Goal: Check status

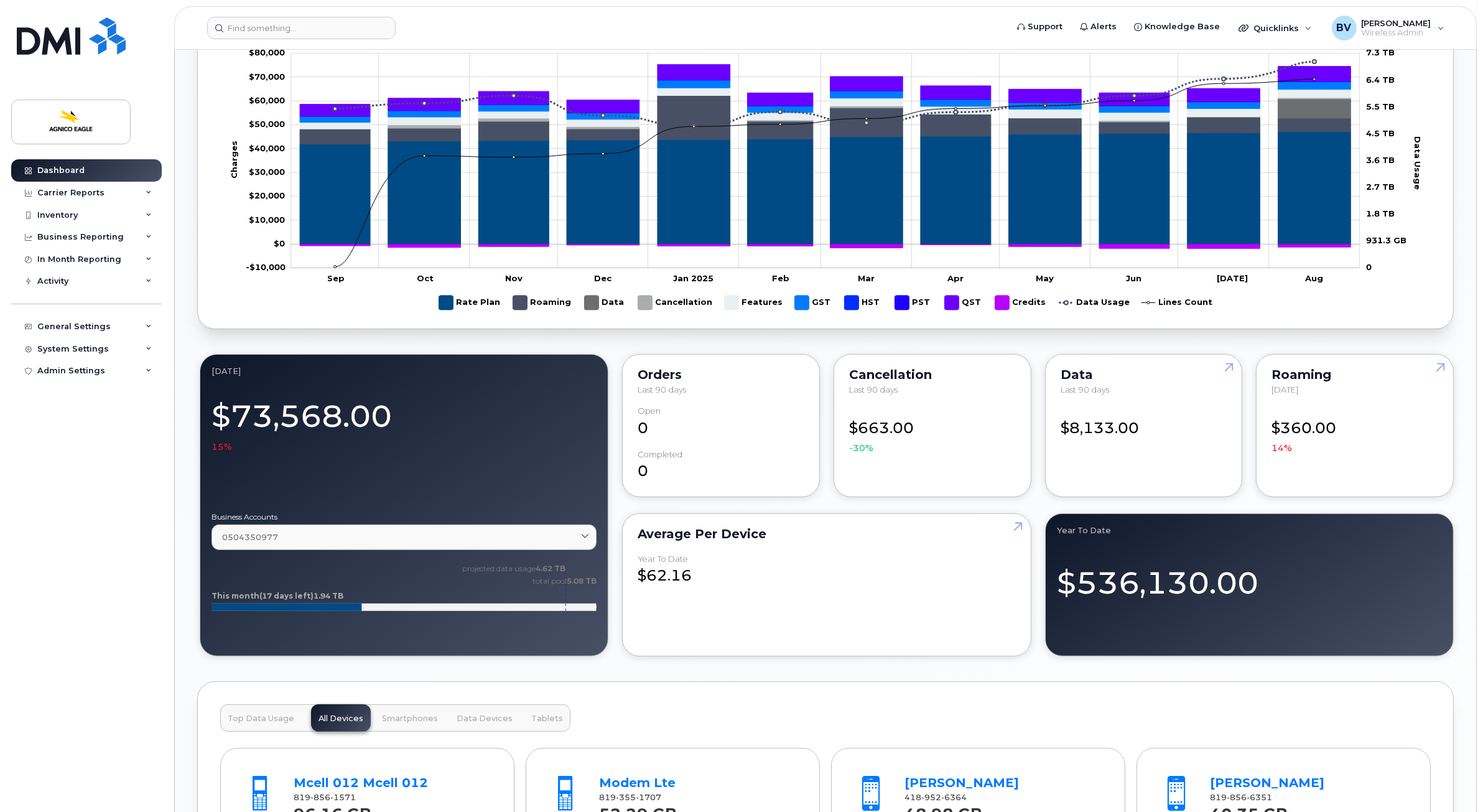
scroll to position [778, 0]
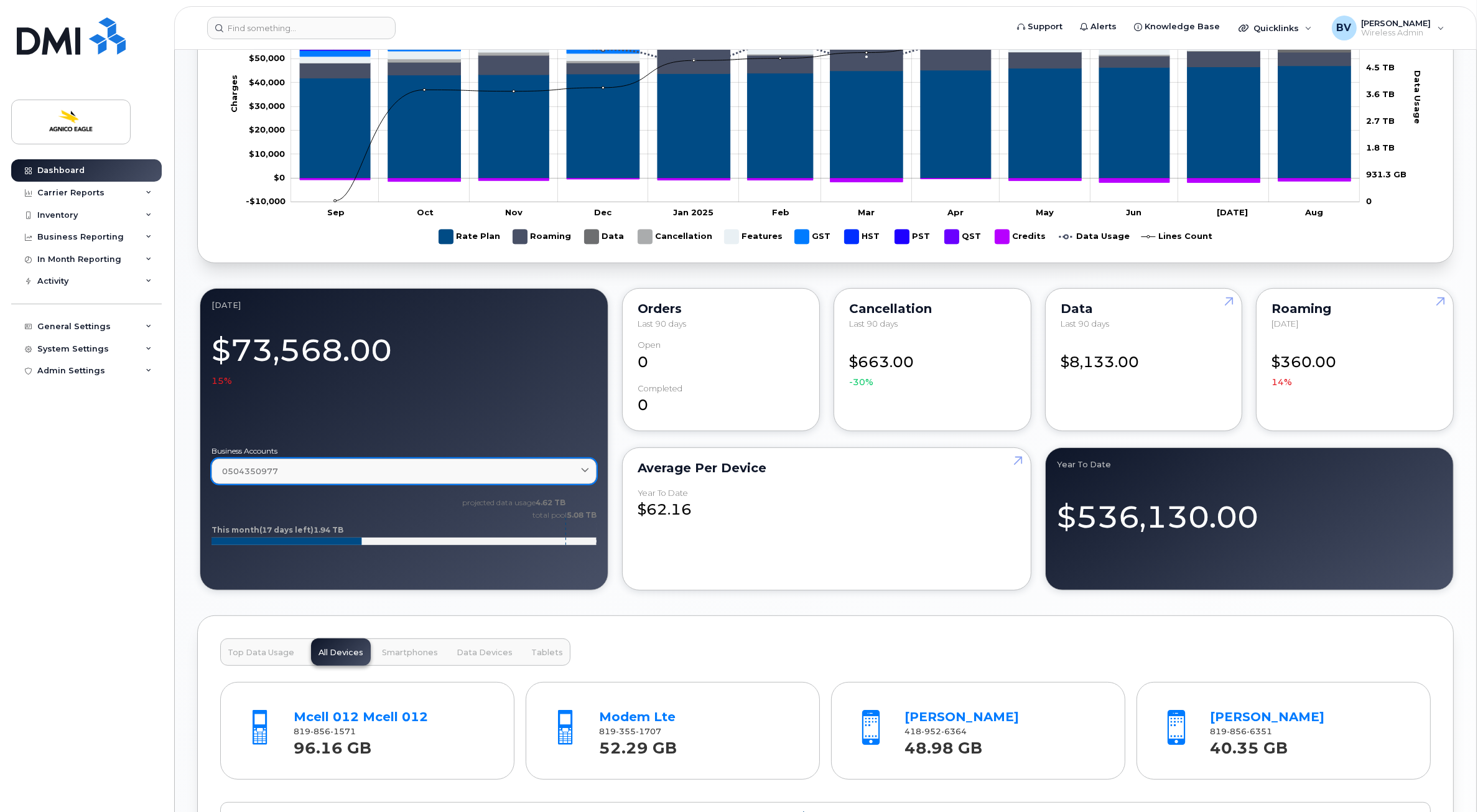
click at [571, 472] on div "0504350977" at bounding box center [404, 471] width 364 height 12
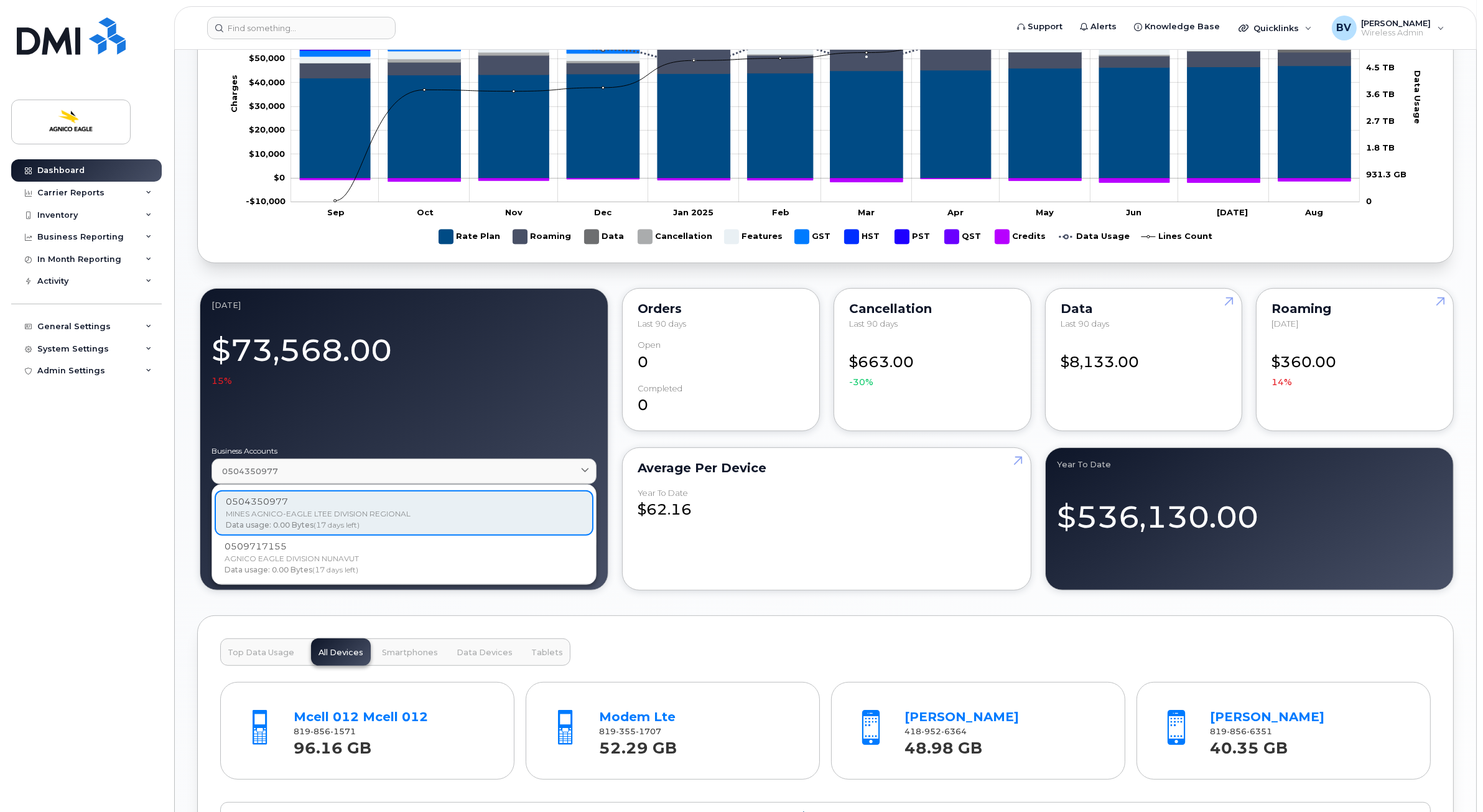
click at [622, 441] on div "[DATE] $73,568.00 15% Business Accounts 0504350977 0504350977 MINES AGNICO-EAGL…" at bounding box center [826, 439] width 1257 height 307
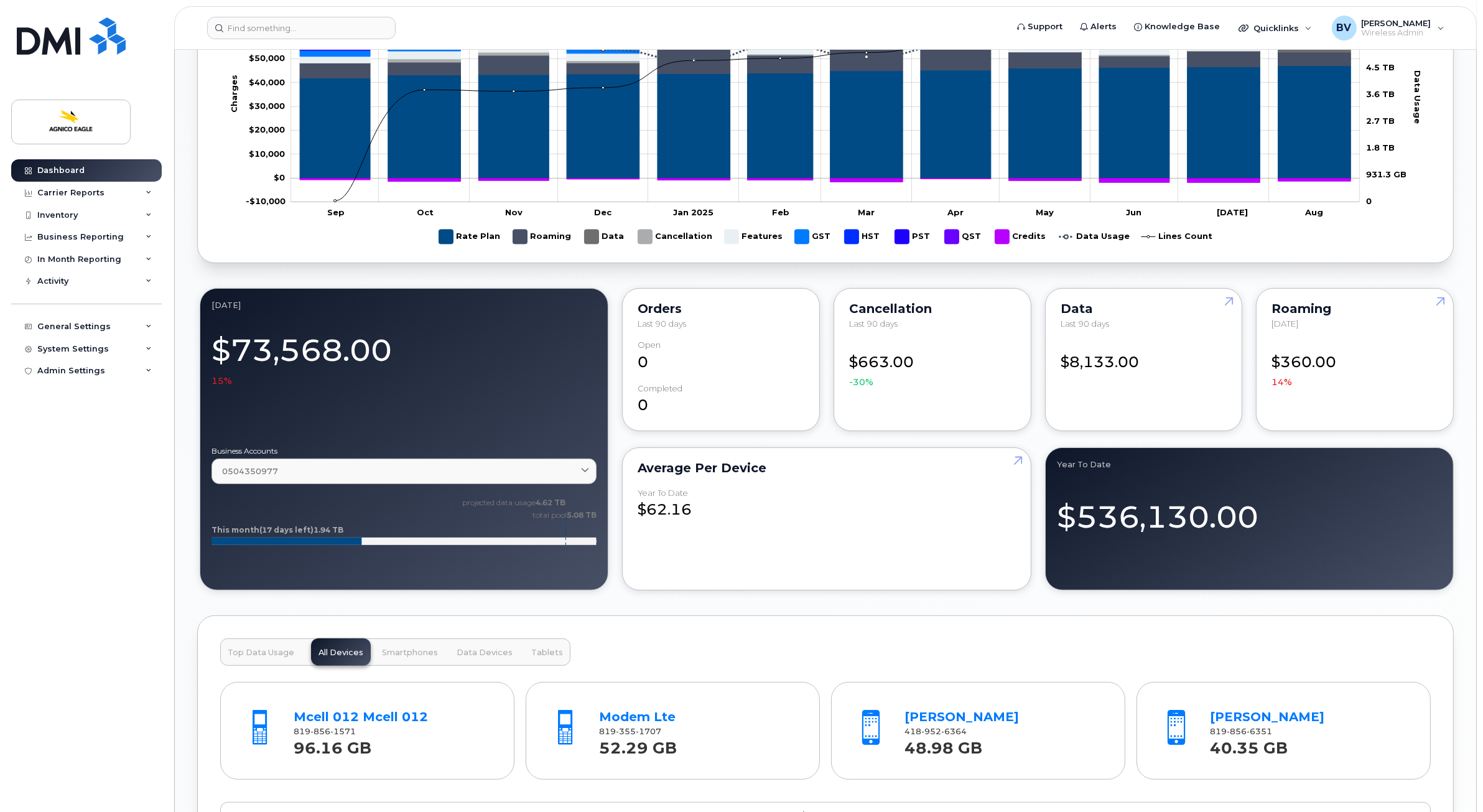
click at [625, 441] on div "[DATE] $73,568.00 15% Business Accounts 0504350977 0504350977 MINES AGNICO-EAGL…" at bounding box center [826, 439] width 1257 height 307
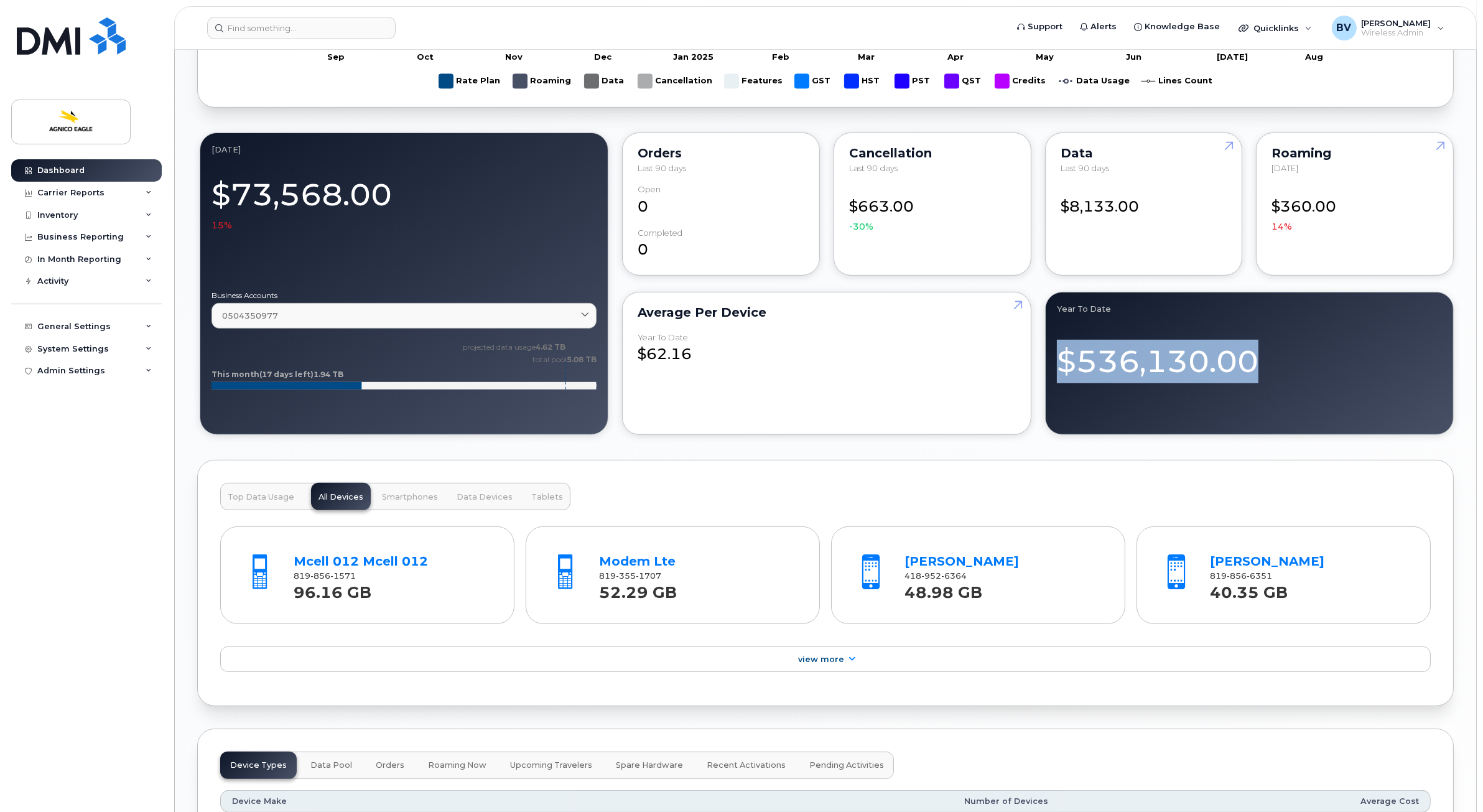
drag, startPoint x: 1064, startPoint y: 361, endPoint x: 1258, endPoint y: 362, distance: 194.0
click at [1258, 362] on div "$536,130.00" at bounding box center [1249, 356] width 385 height 54
click at [1253, 362] on div "$536,130.00" at bounding box center [1249, 356] width 385 height 54
click at [1154, 368] on div "$536,130.00" at bounding box center [1249, 356] width 385 height 54
click at [1129, 369] on div "$536,130.00" at bounding box center [1249, 356] width 385 height 54
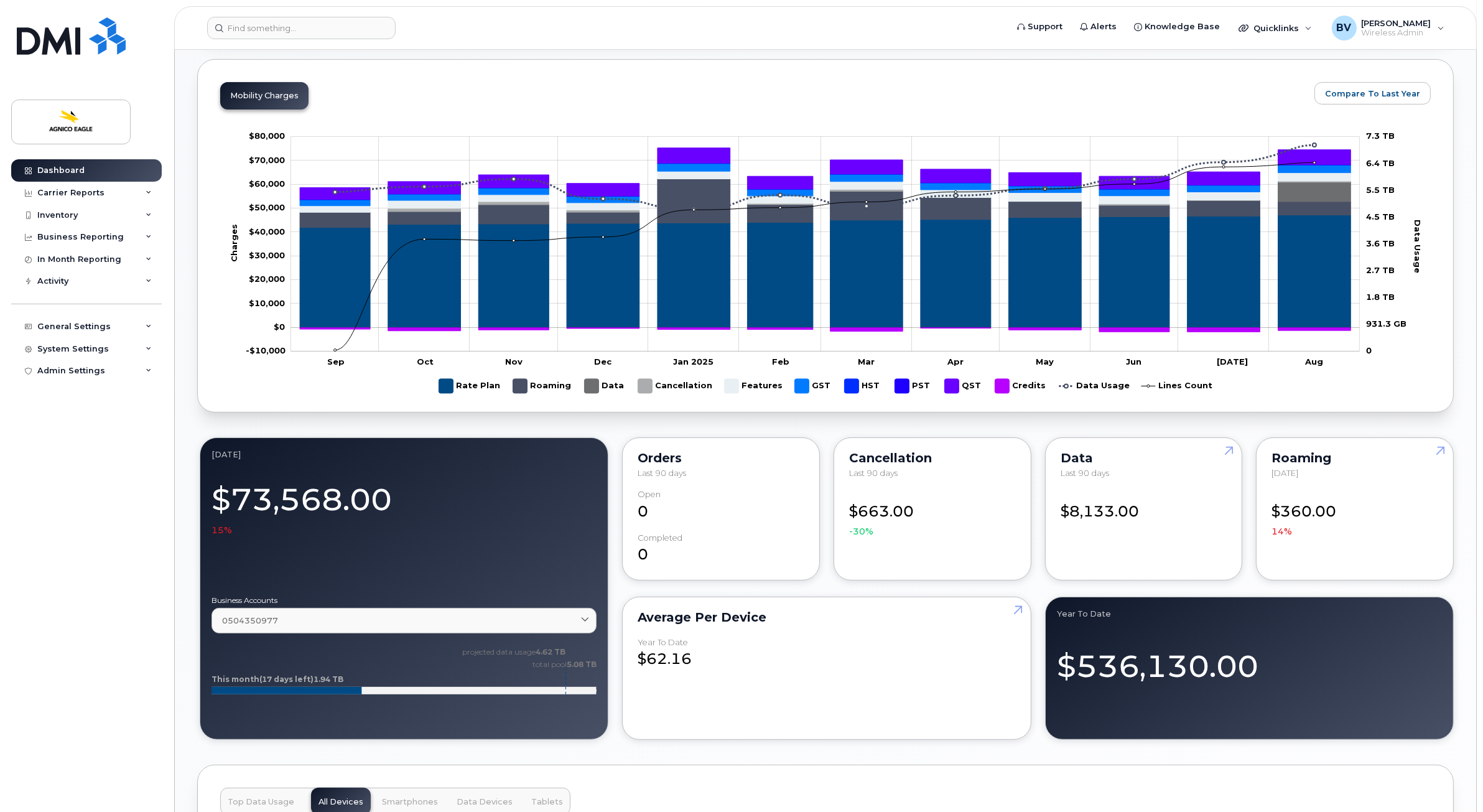
scroll to position [700, 0]
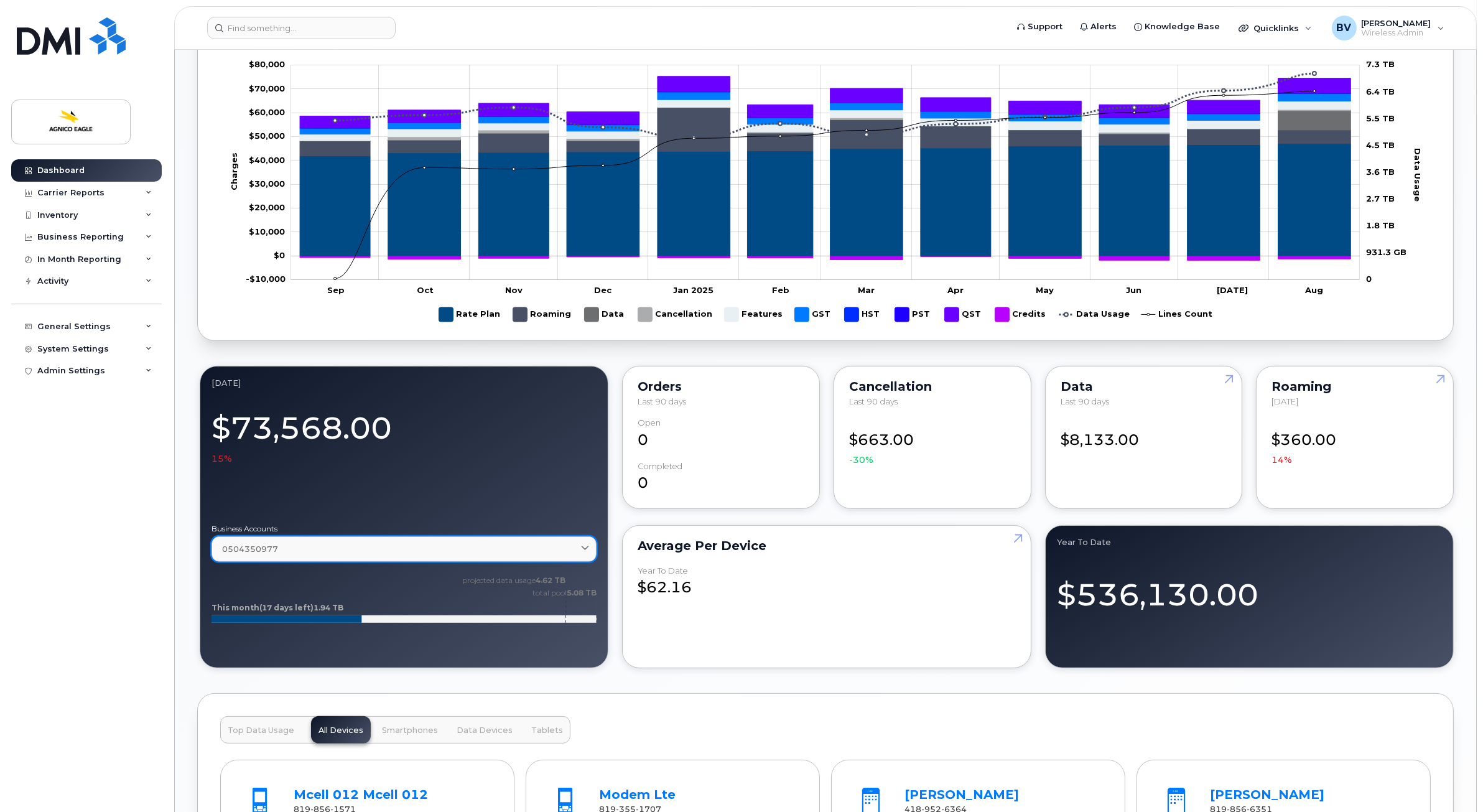
click at [355, 545] on div "0504350977" at bounding box center [404, 549] width 364 height 12
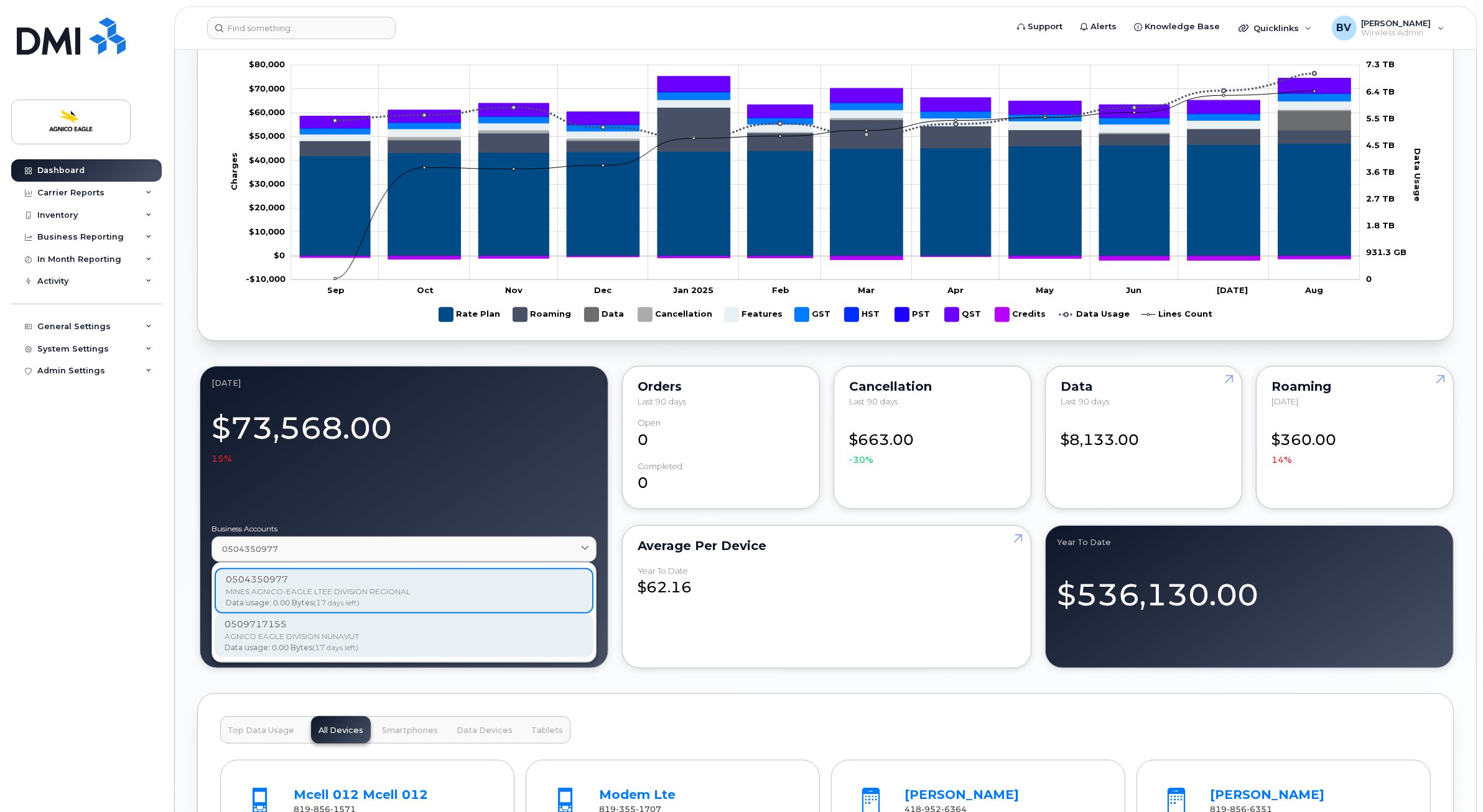
click at [289, 632] on div "AGNICO EAGLE DIVISION NUNAVUT" at bounding box center [404, 637] width 359 height 11
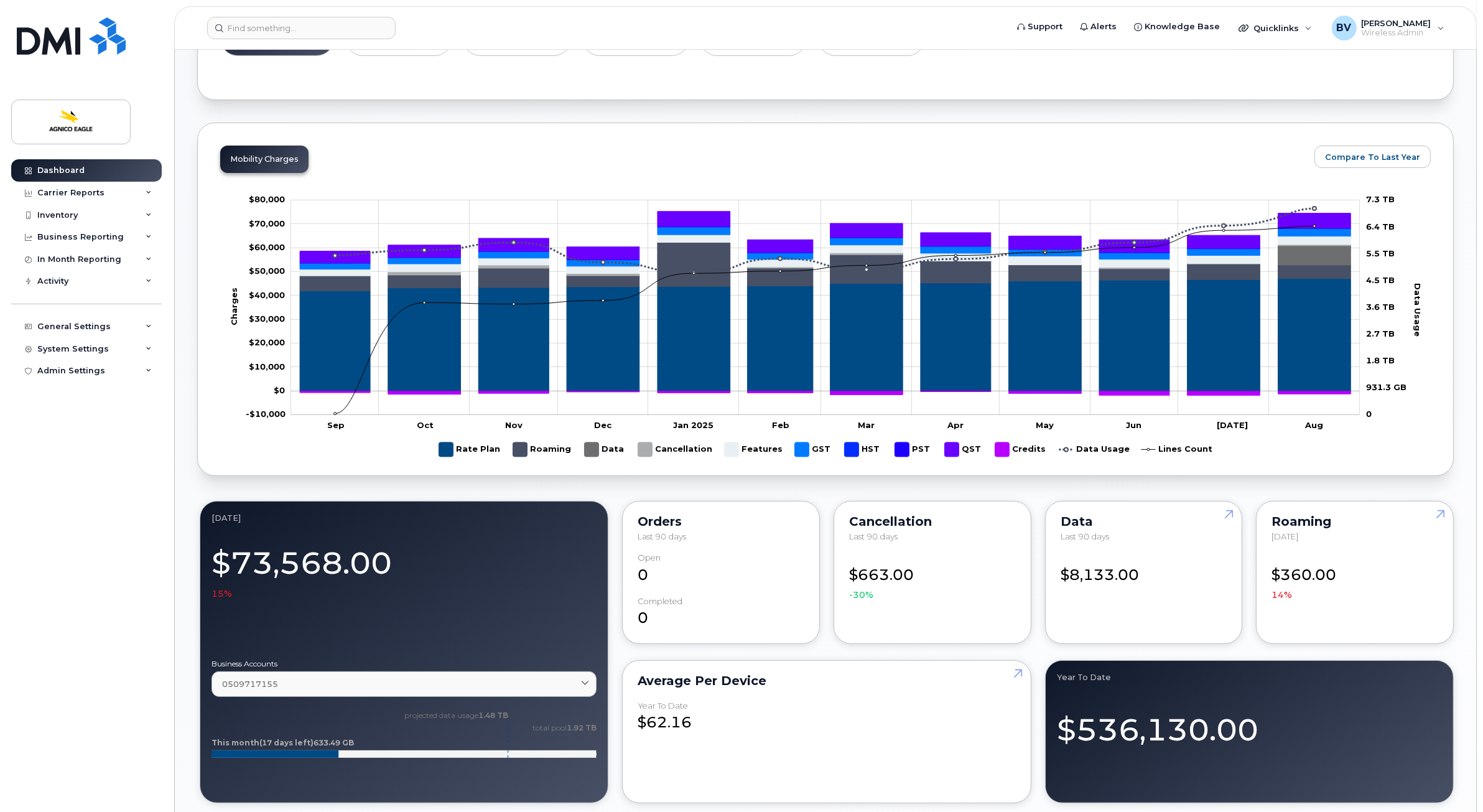
scroll to position [622, 0]
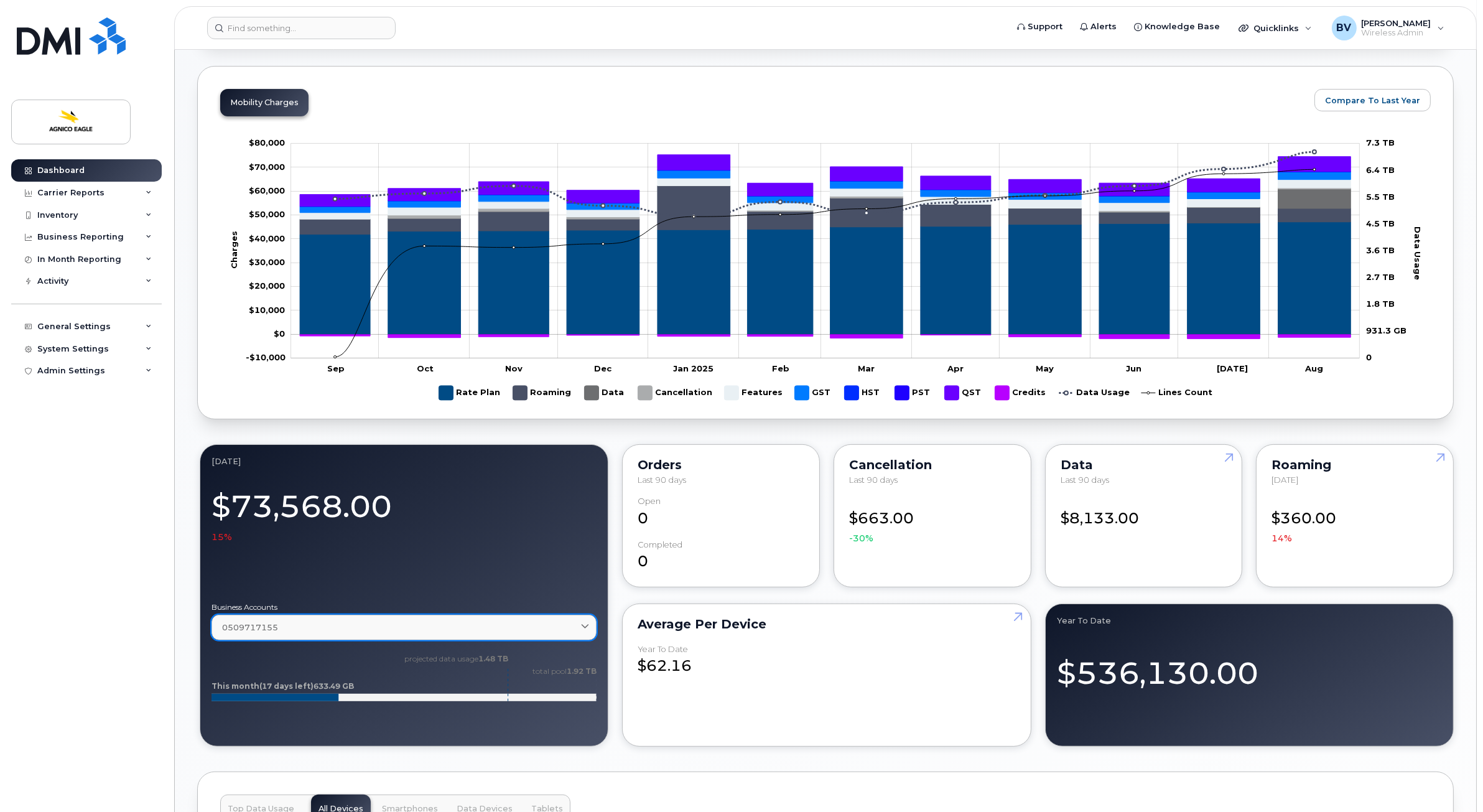
click at [306, 624] on div "0509717155" at bounding box center [404, 628] width 364 height 12
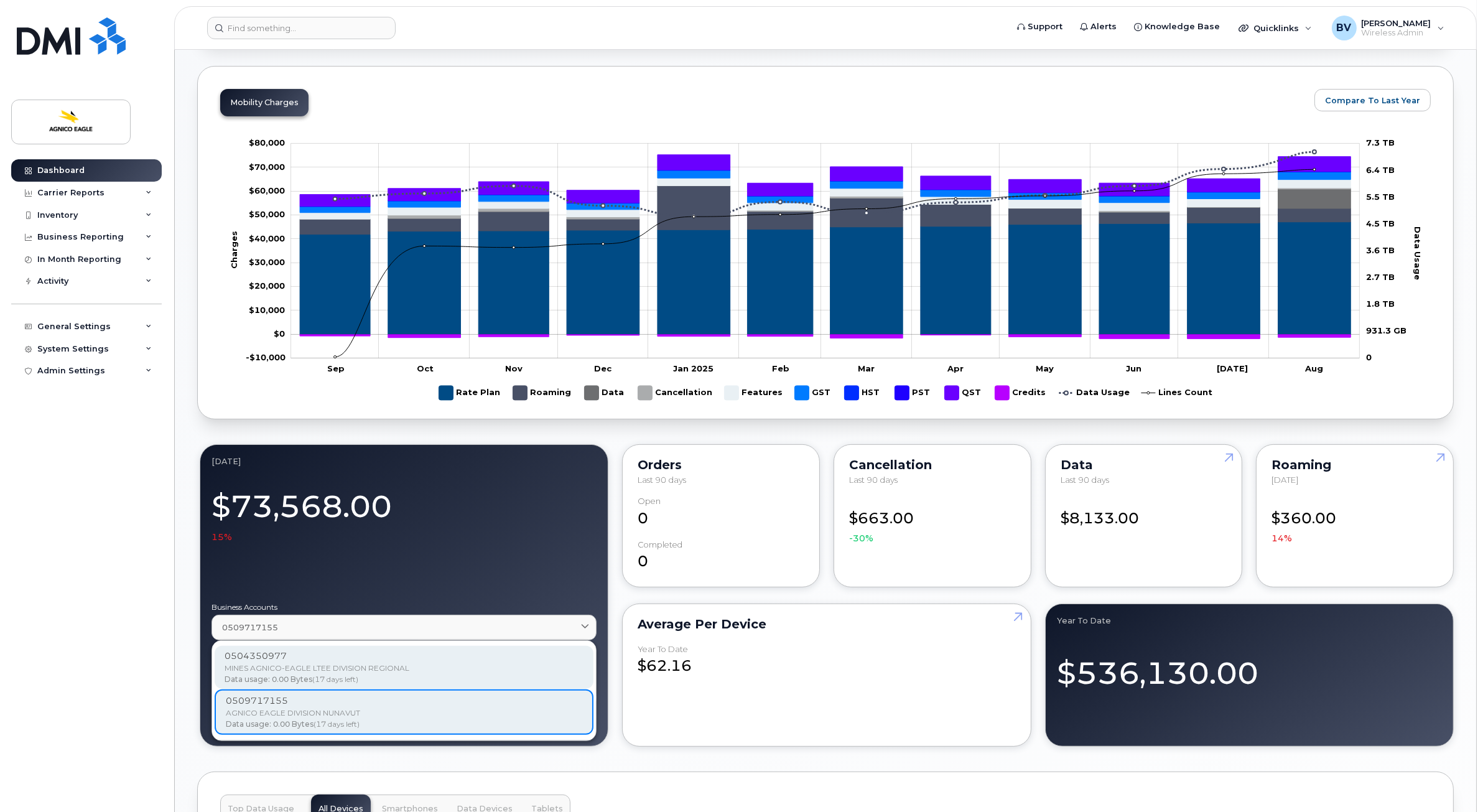
click at [226, 653] on div "0504350977" at bounding box center [404, 655] width 359 height 13
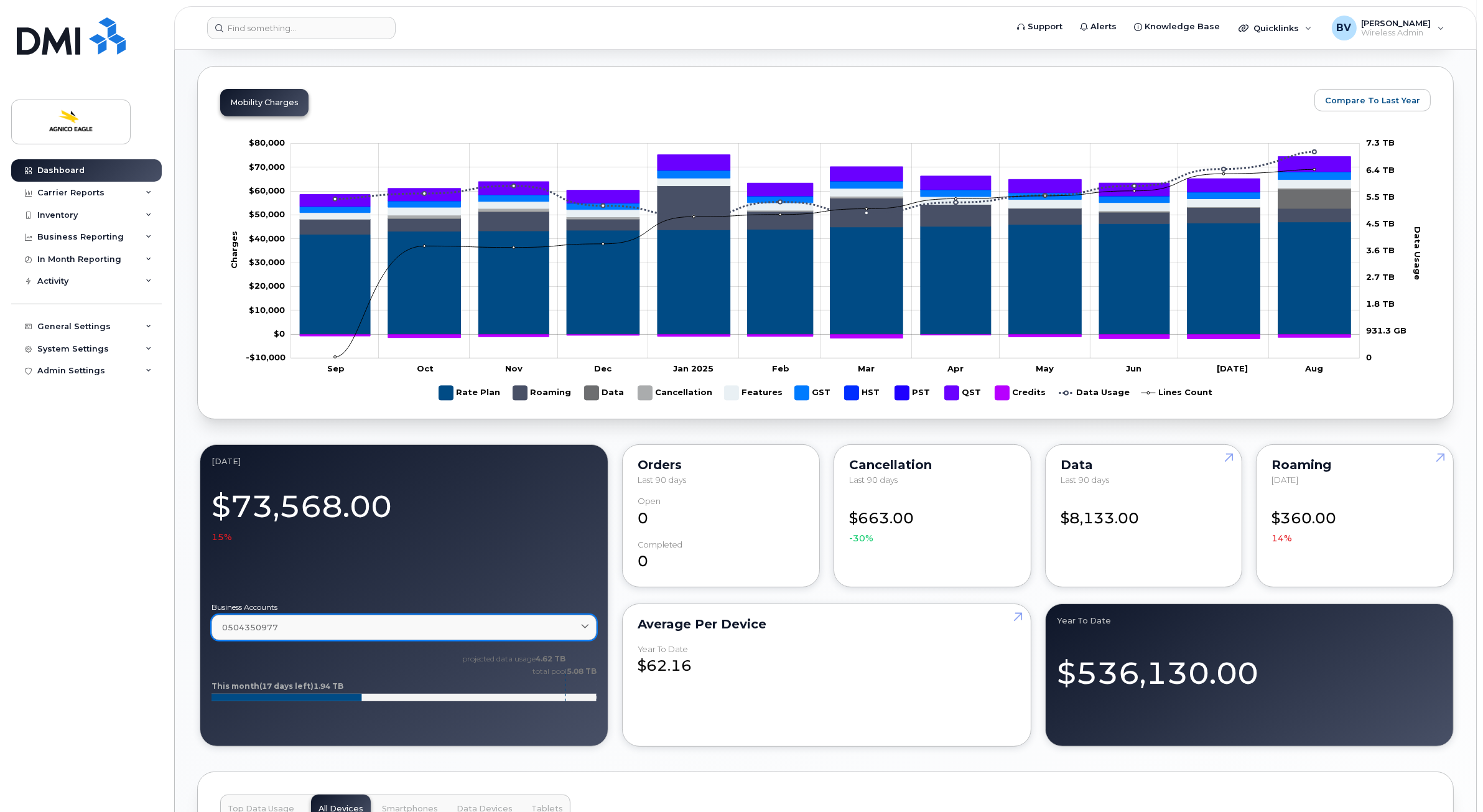
click at [279, 629] on div "0504350977" at bounding box center [404, 628] width 364 height 12
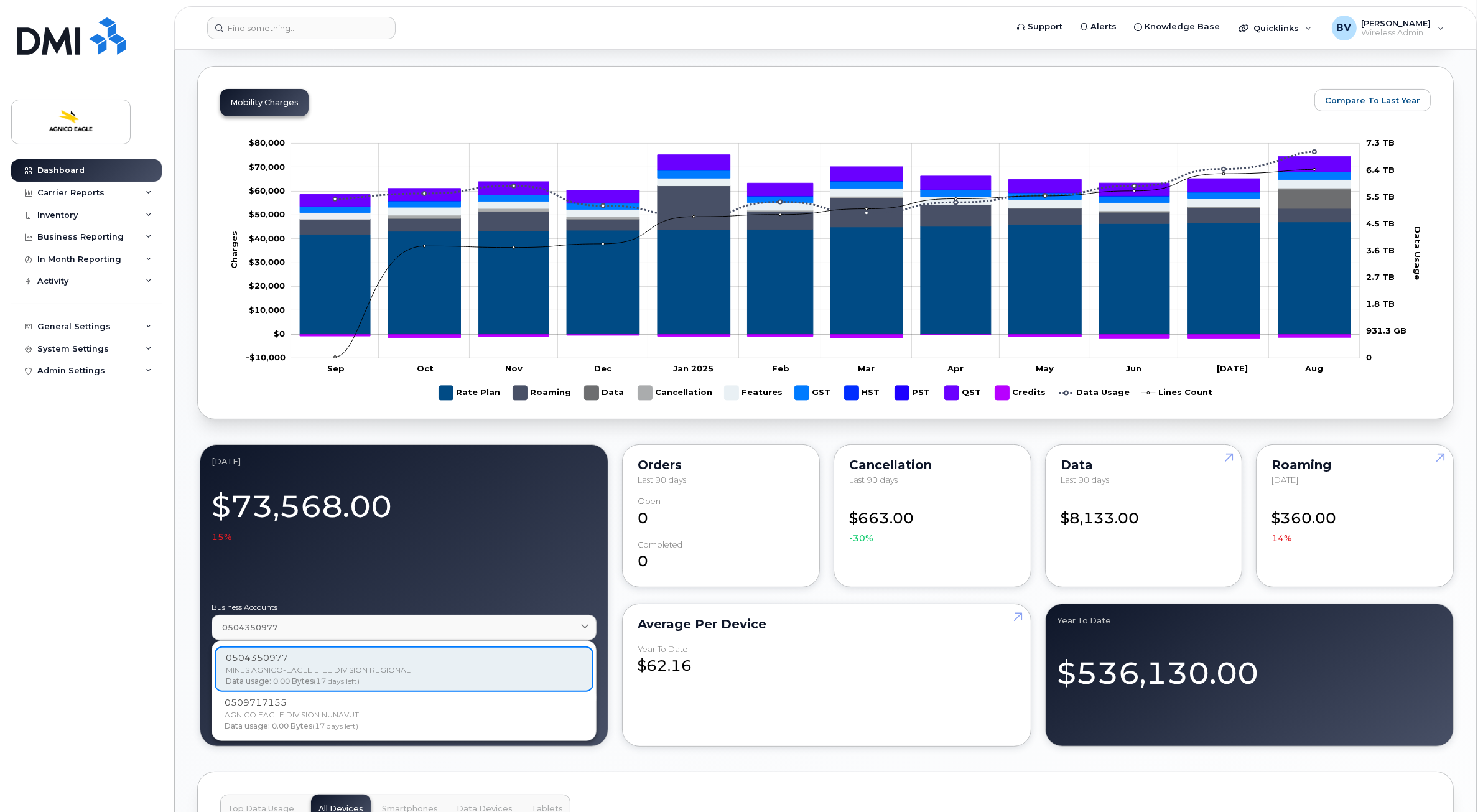
click at [260, 711] on div "AGNICO EAGLE DIVISION NUNAVUT" at bounding box center [404, 715] width 359 height 11
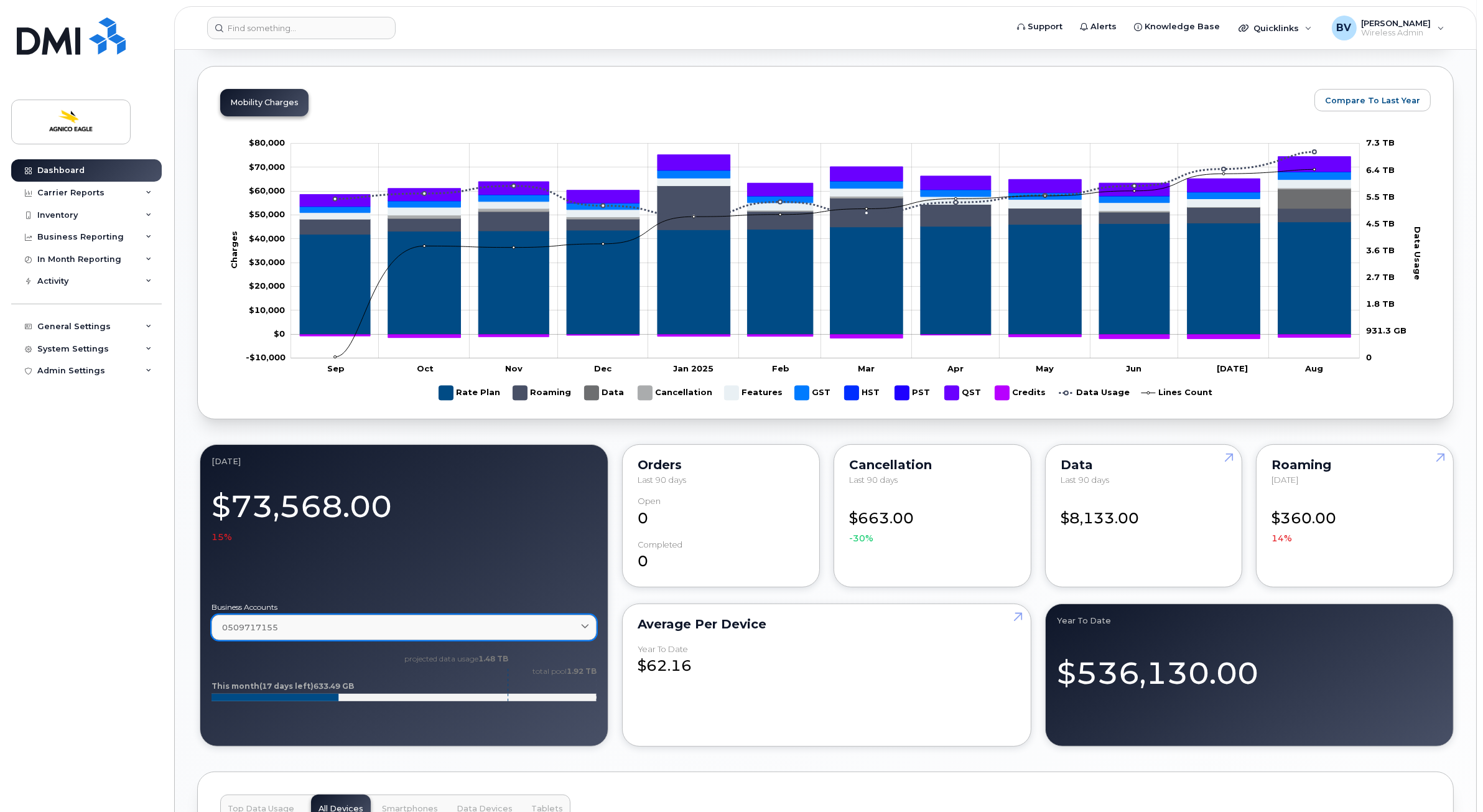
click at [304, 628] on div "0509717155" at bounding box center [404, 628] width 364 height 12
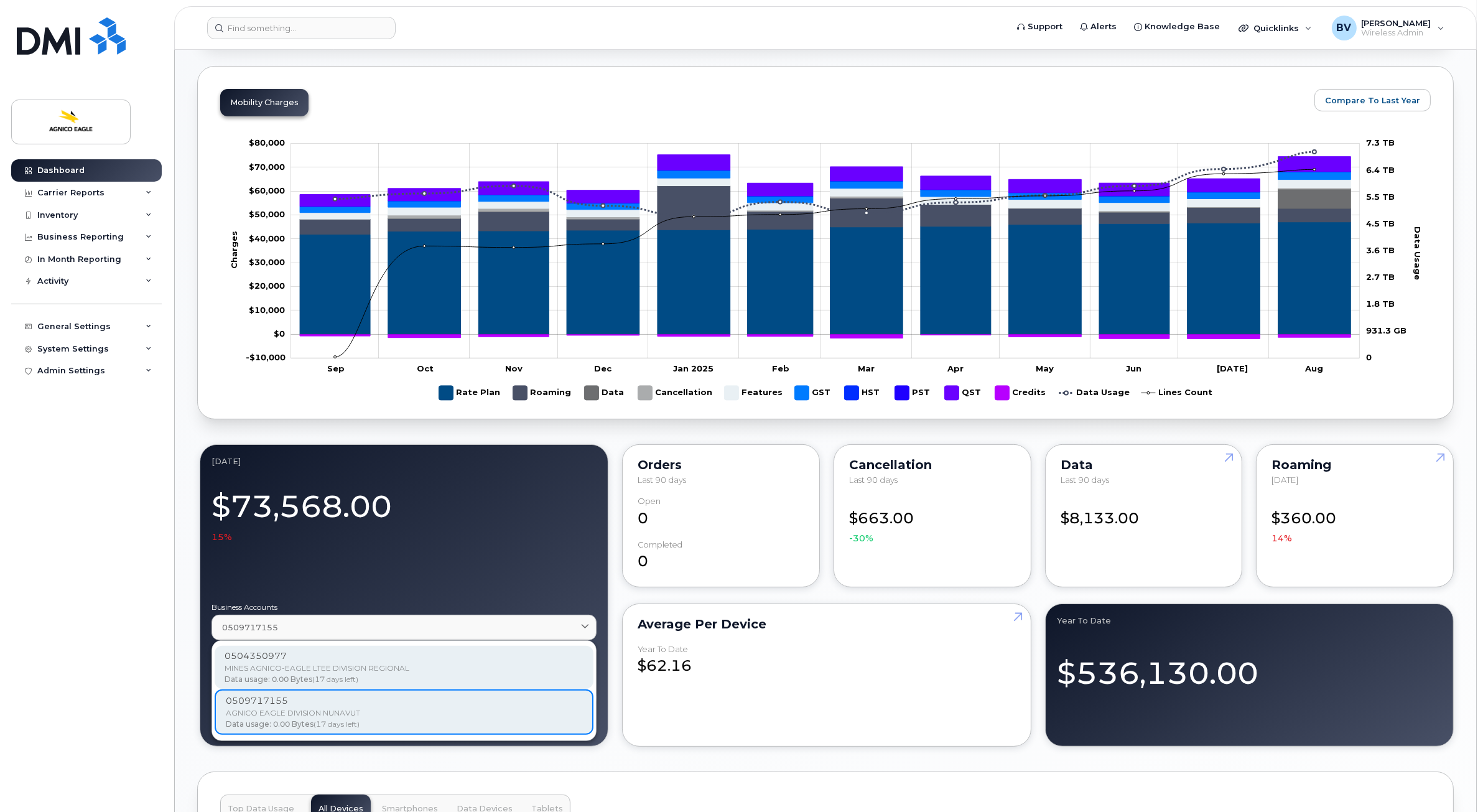
click at [291, 651] on div "0504350977" at bounding box center [404, 655] width 359 height 13
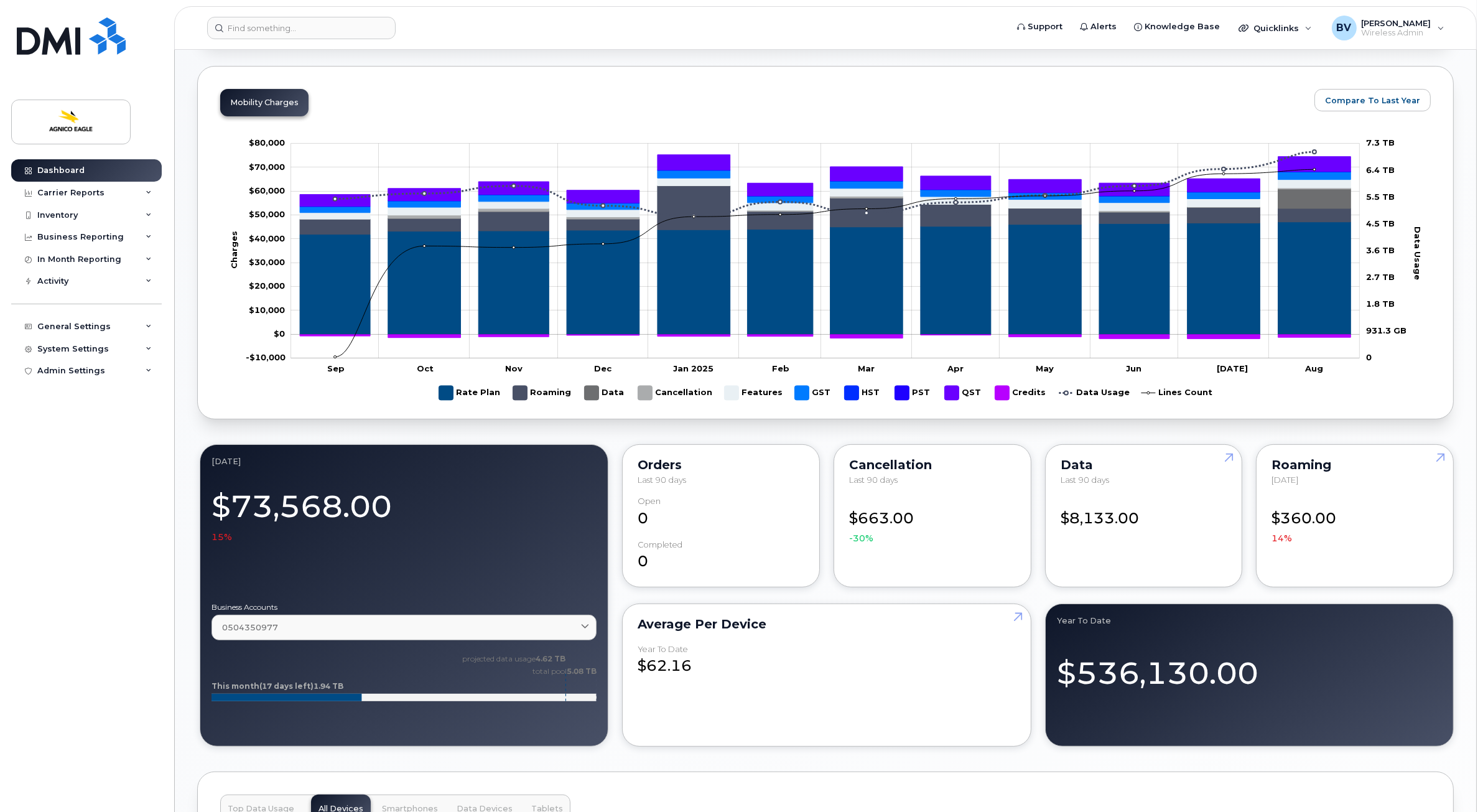
click at [203, 317] on div "Mobility Charges Compare To Last Year Zoom Out Charges -$10,000 -$30,000 -$20,0…" at bounding box center [826, 242] width 1257 height 353
click at [199, 301] on div "Mobility Charges Compare To Last Year Zoom Out Charges -$10,000 -$30,000 -$20,0…" at bounding box center [826, 242] width 1257 height 353
click at [740, 89] on div "Mobility Charges Compare To Last Year Zoom Out Charges -$10,000 -$30,000 -$20,0…" at bounding box center [826, 242] width 1257 height 353
click at [693, 98] on div "Mobility Charges Compare To Last Year Zoom Out Charges -$10,000 -$30,000 -$20,0…" at bounding box center [826, 242] width 1257 height 353
click at [619, 749] on div "[DATE] Billing Cycle Process Waiting for Bill Files details Approvals Managers …" at bounding box center [826, 572] width 1257 height 2030
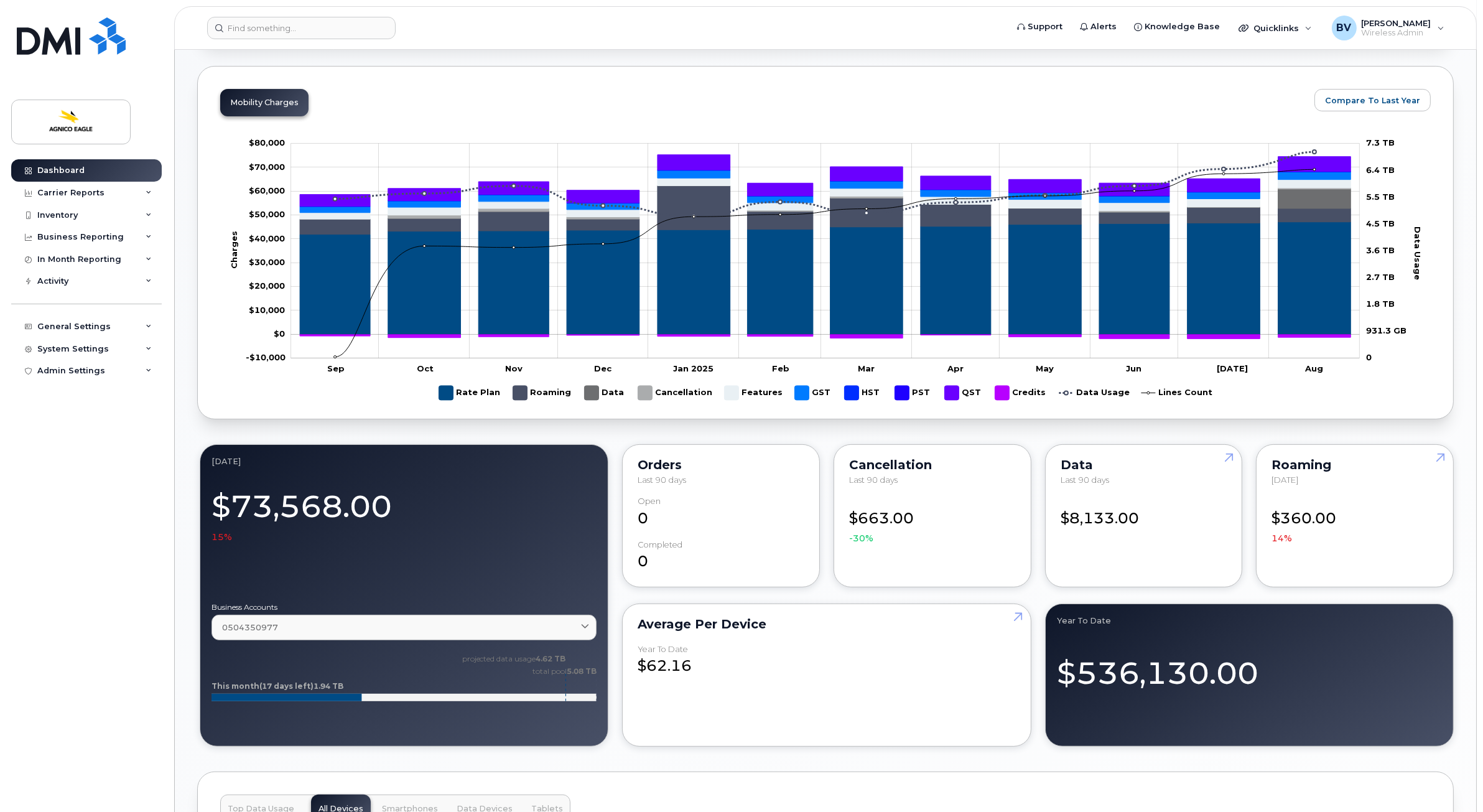
click at [985, 96] on div "Mobility Charges Compare To Last Year Zoom Out Charges -$10,000 -$30,000 -$20,0…" at bounding box center [826, 242] width 1257 height 353
